Goal: Task Accomplishment & Management: Manage account settings

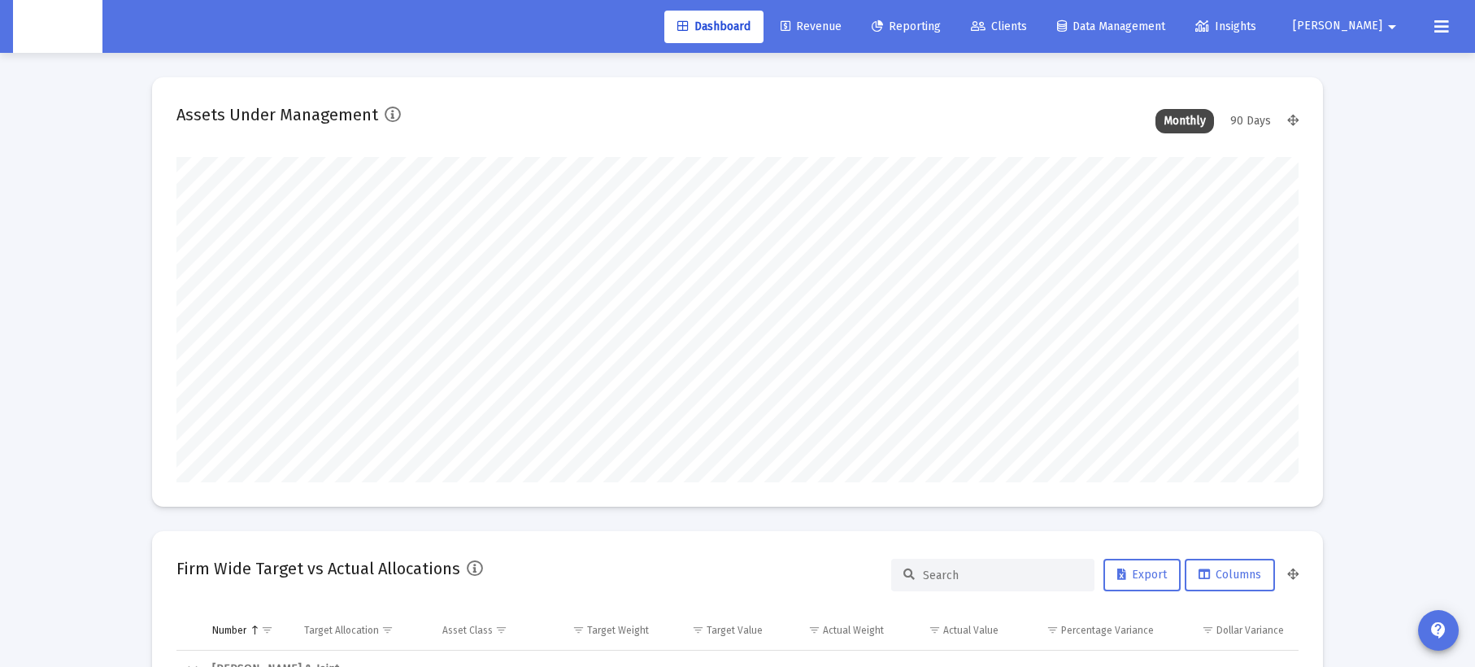
scroll to position [325, 1122]
type input "2025-09-22"
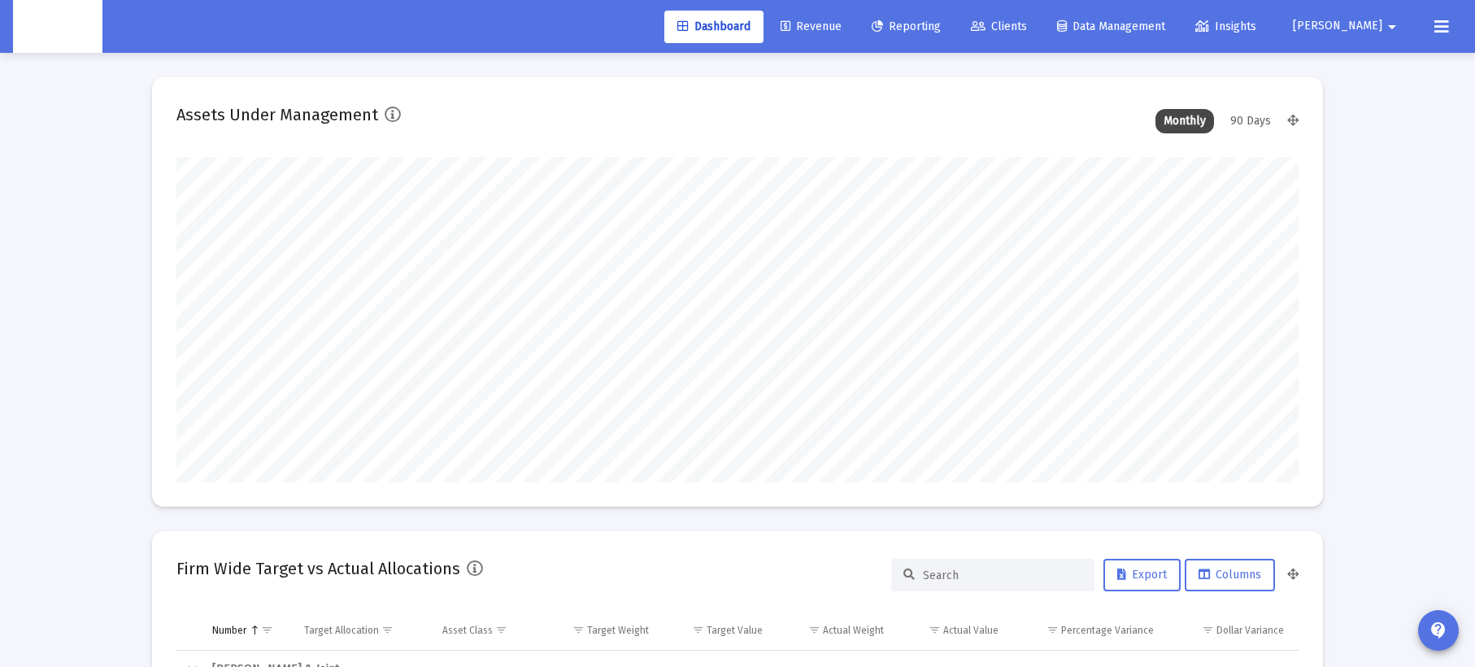
click at [1431, 25] on button at bounding box center [1441, 27] width 33 height 33
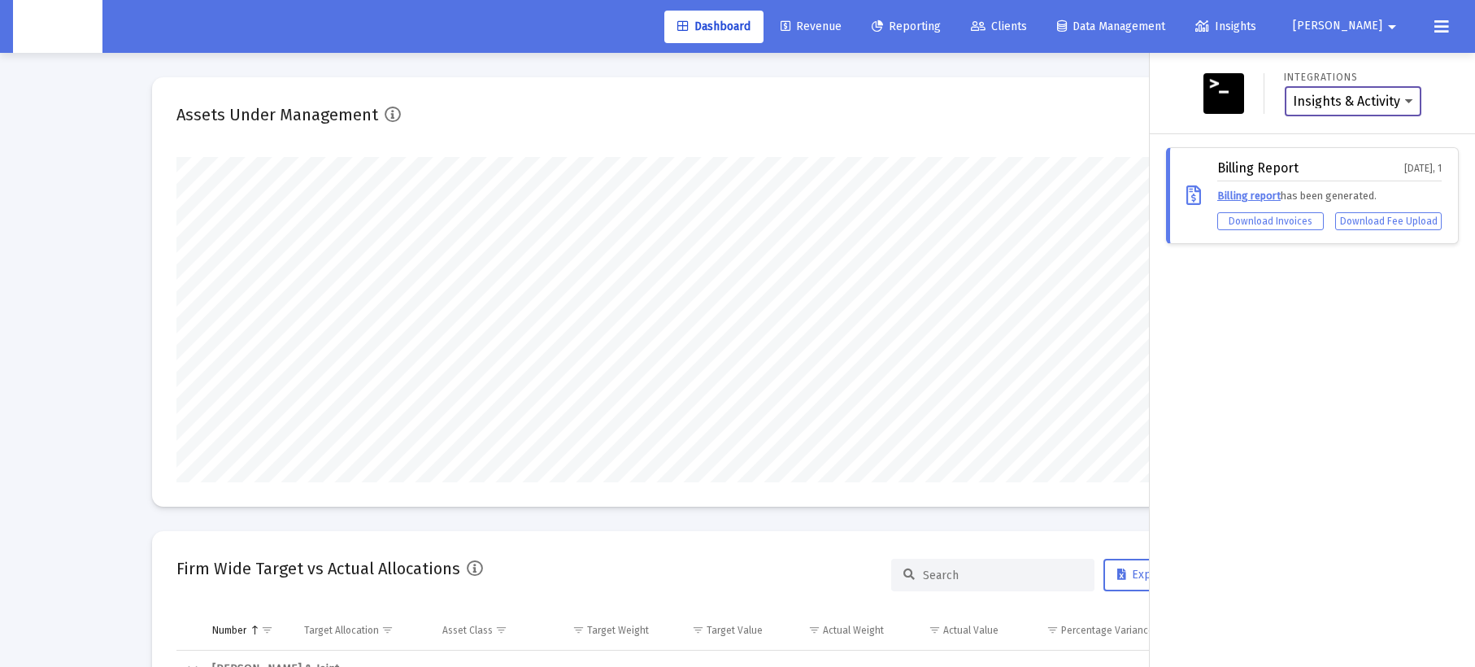
scroll to position [325, 524]
click at [1383, 37] on mat-icon "arrow_drop_down" at bounding box center [1392, 27] width 20 height 33
click at [1383, 105] on button "Logout" at bounding box center [1392, 108] width 97 height 39
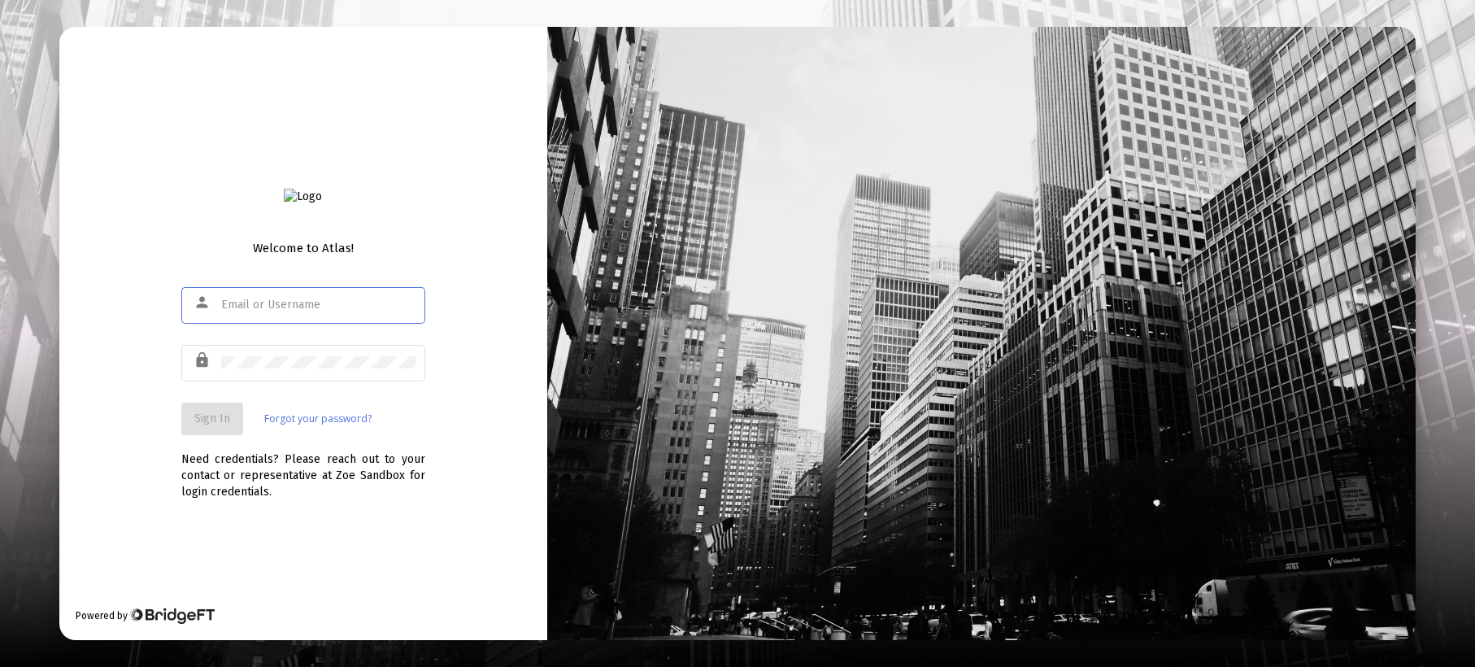
click at [254, 293] on div at bounding box center [318, 305] width 195 height 40
click at [255, 306] on input "text" at bounding box center [318, 304] width 195 height 13
type input "rajesh+sandbox@zoefin.com"
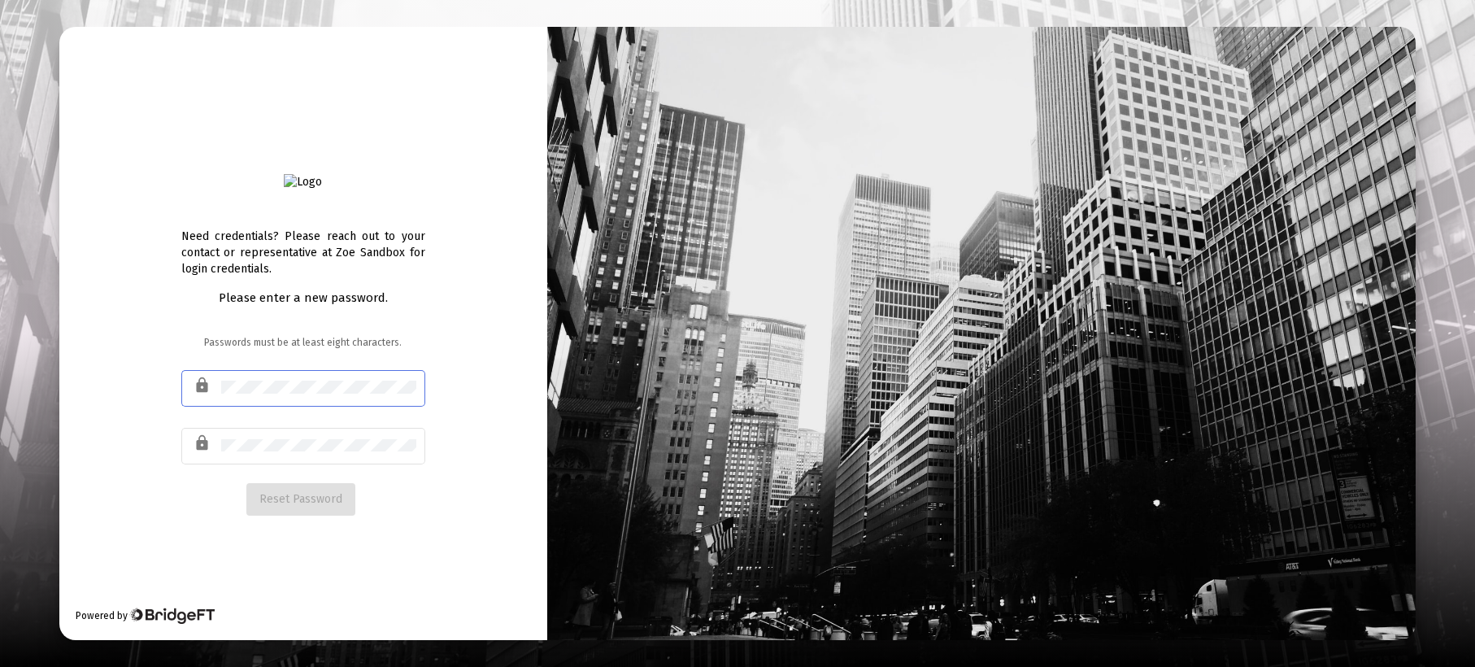
click at [287, 361] on form "Passwords must be at least eight characters. lock lock" at bounding box center [303, 408] width 244 height 148
click at [287, 396] on div at bounding box center [318, 387] width 195 height 40
click at [214, 380] on div "lock" at bounding box center [303, 387] width 244 height 40
click at [219, 327] on div "Please enter a new password. Passwords must be at least eight characters. lock …" at bounding box center [303, 401] width 244 height 225
click at [330, 502] on span "Reset Password" at bounding box center [300, 499] width 83 height 14
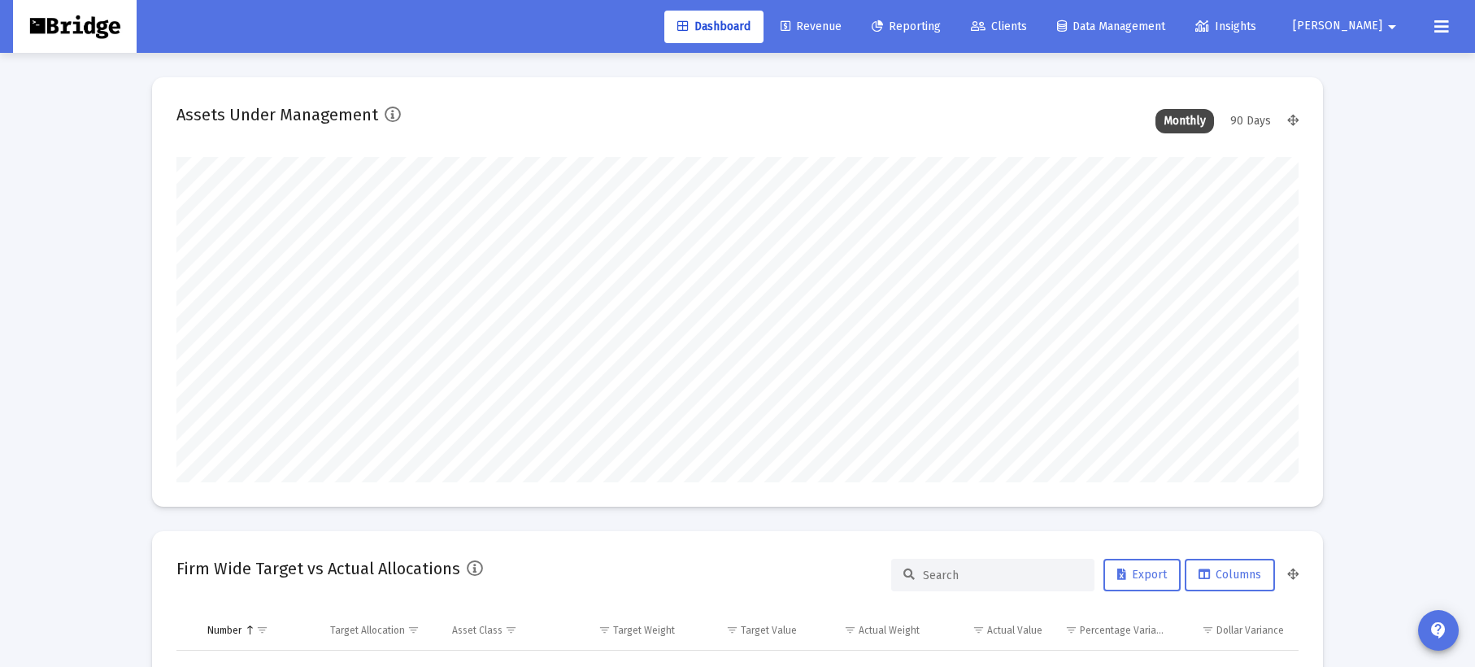
type input "2025-09-23"
click at [1438, 30] on icon at bounding box center [1441, 27] width 15 height 20
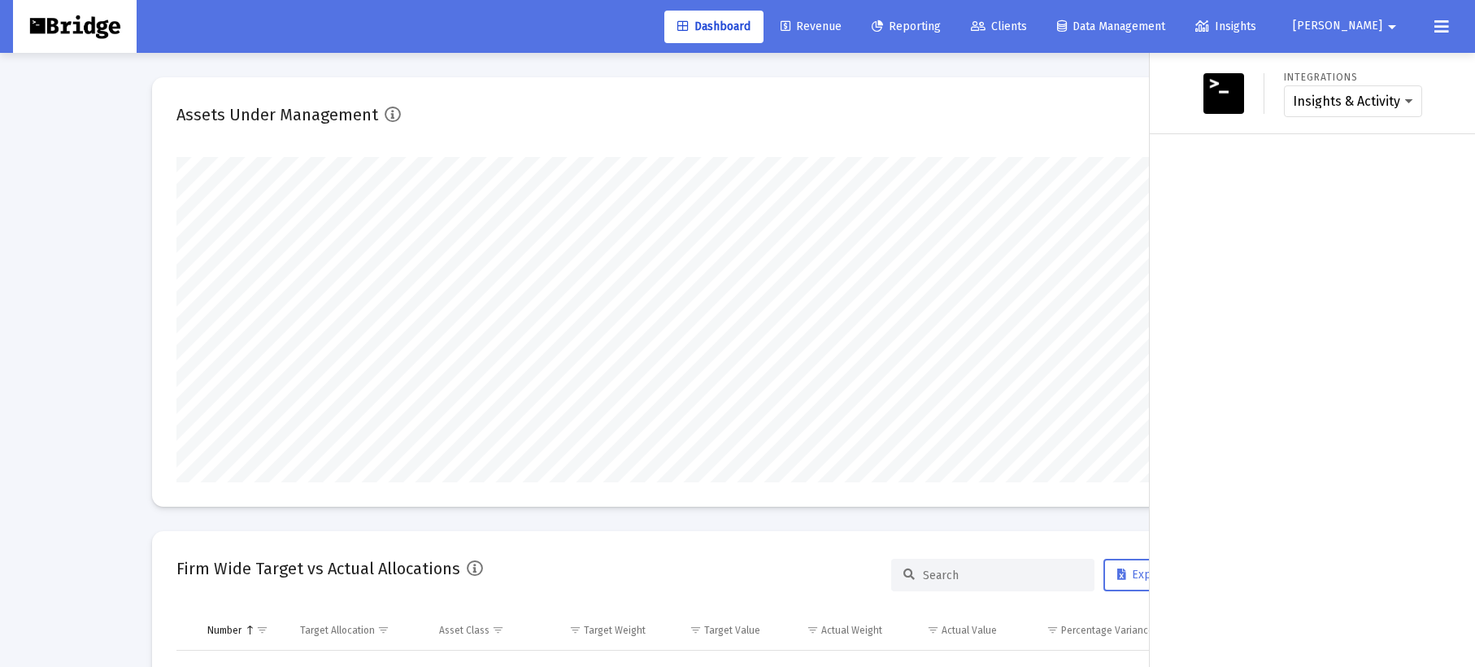
click at [1368, 33] on span "Rajesh" at bounding box center [1336, 27] width 89 height 14
drag, startPoint x: 1371, startPoint y: 112, endPoint x: 1246, endPoint y: 85, distance: 127.2
click at [1365, 111] on button "Logout" at bounding box center [1376, 108] width 97 height 39
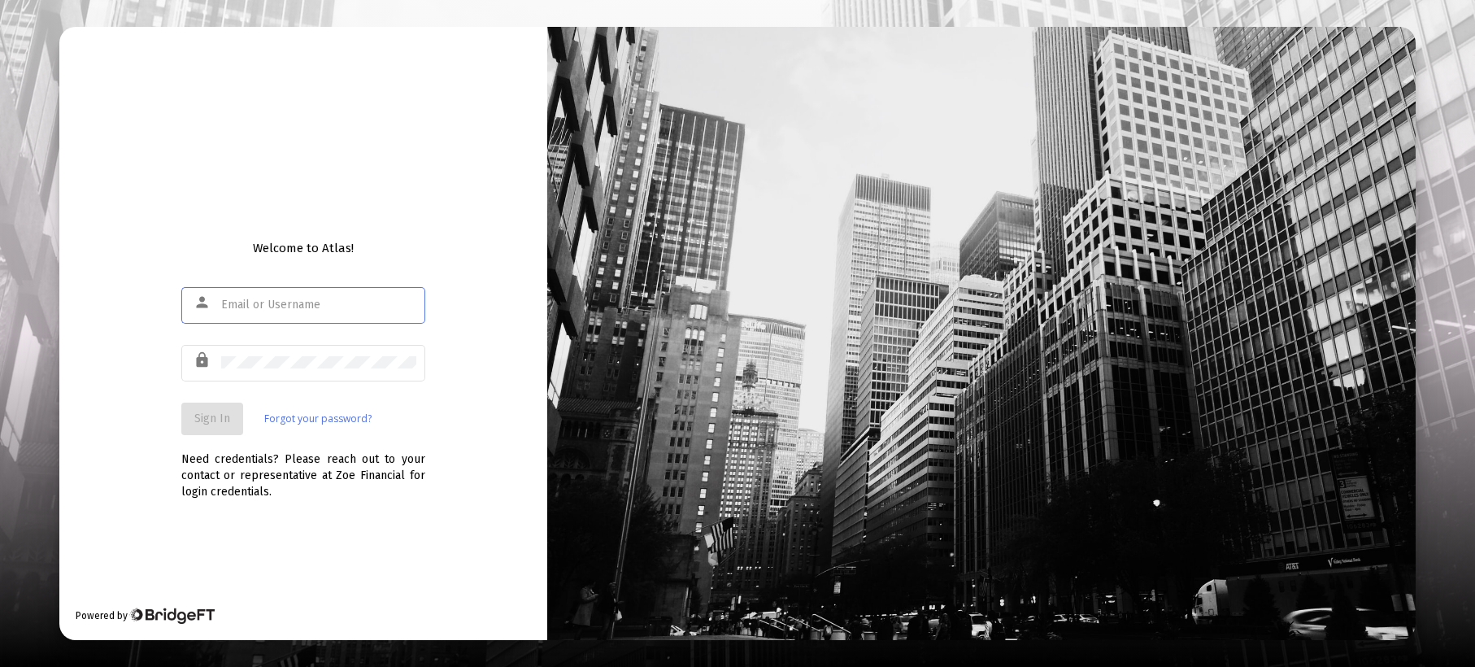
click at [286, 311] on div at bounding box center [318, 305] width 195 height 40
type input "[PERSON_NAME][EMAIL_ADDRESS][DOMAIN_NAME]"
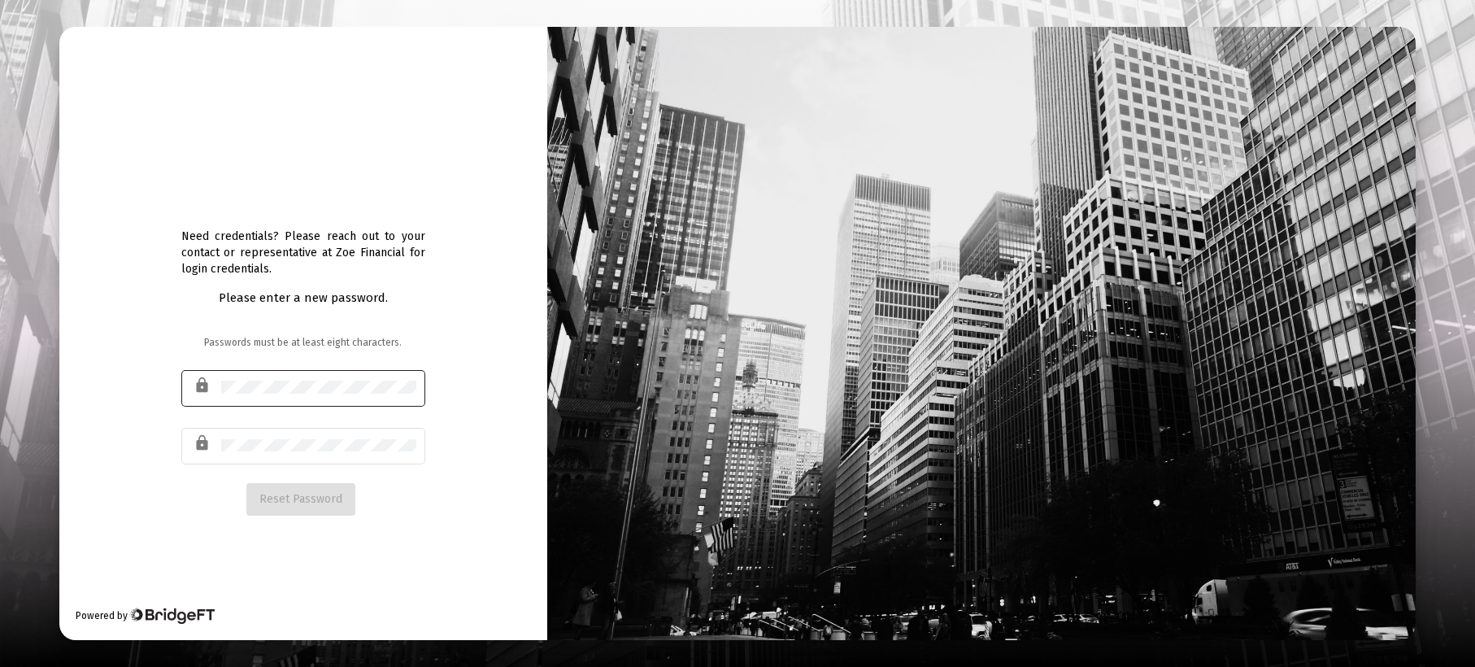
click at [288, 379] on div at bounding box center [318, 387] width 195 height 40
click at [302, 397] on div at bounding box center [318, 387] width 195 height 40
drag, startPoint x: 500, startPoint y: 386, endPoint x: 402, endPoint y: 488, distance: 141.4
click at [500, 386] on div "Need credentials? Please reach out to your contact or representative at Zoe Fin…" at bounding box center [303, 333] width 488 height 613
drag, startPoint x: 300, startPoint y: 494, endPoint x: 657, endPoint y: 508, distance: 357.1
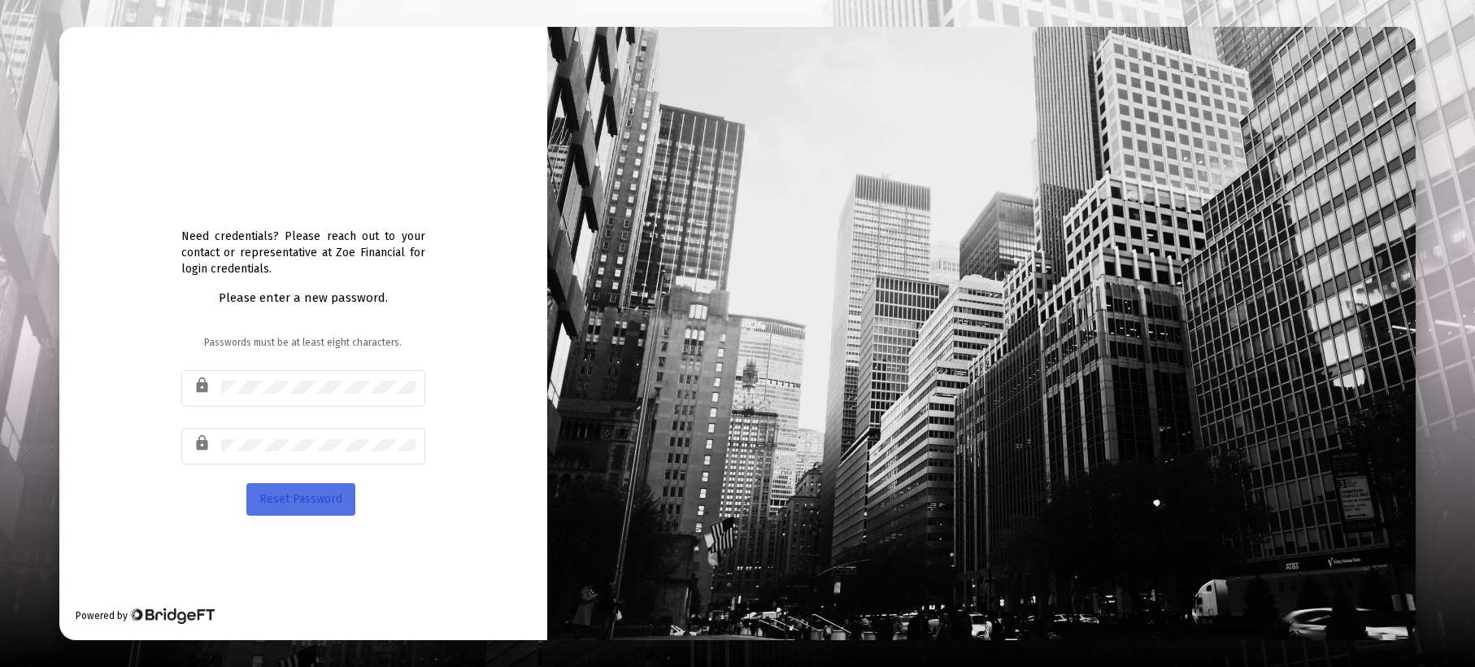
click at [303, 495] on span "Reset Password" at bounding box center [300, 499] width 83 height 14
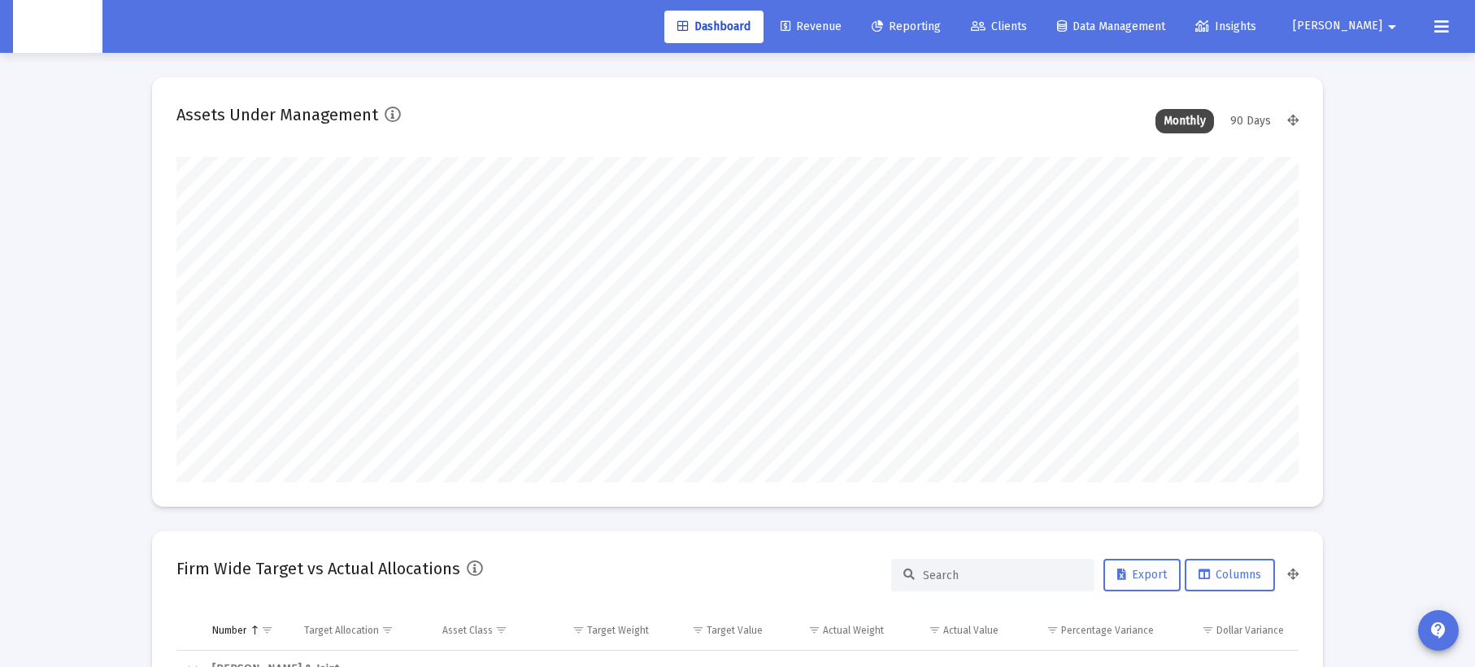
scroll to position [325, 604]
type input "2025-09-22"
